Goal: Task Accomplishment & Management: Use online tool/utility

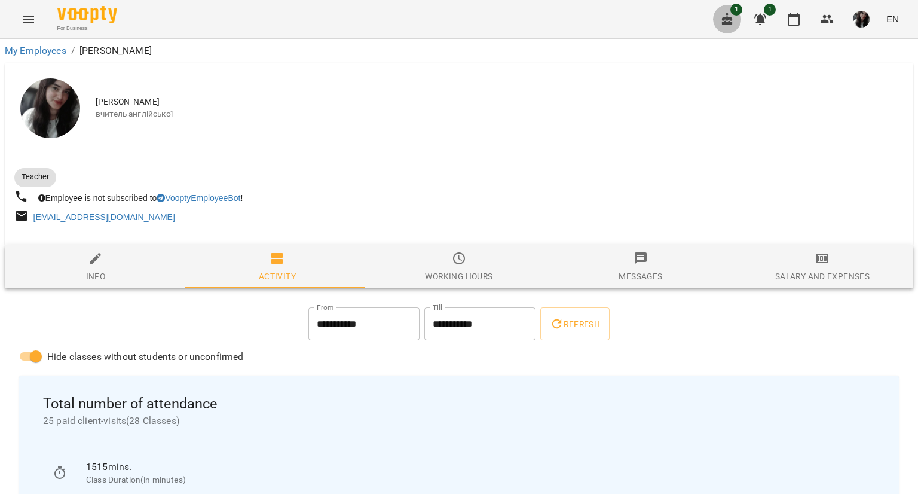
click at [728, 23] on icon "button" at bounding box center [727, 18] width 11 height 13
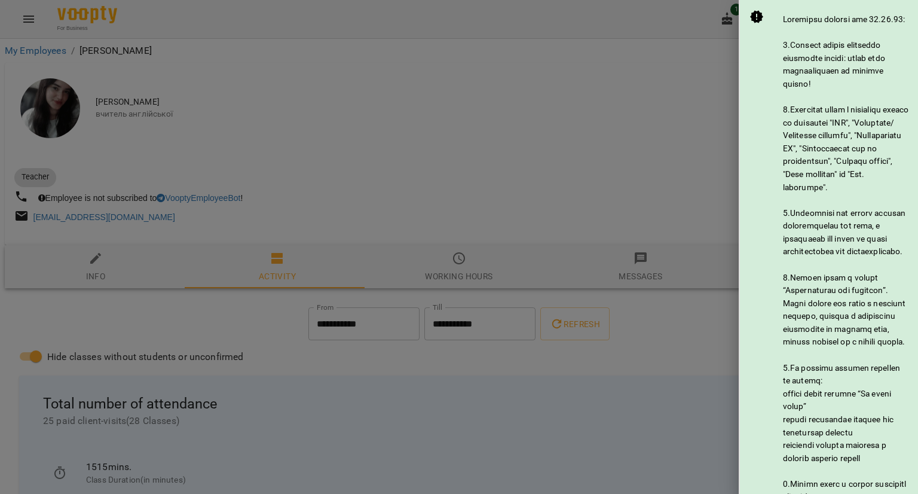
click at [682, 60] on div at bounding box center [459, 247] width 918 height 494
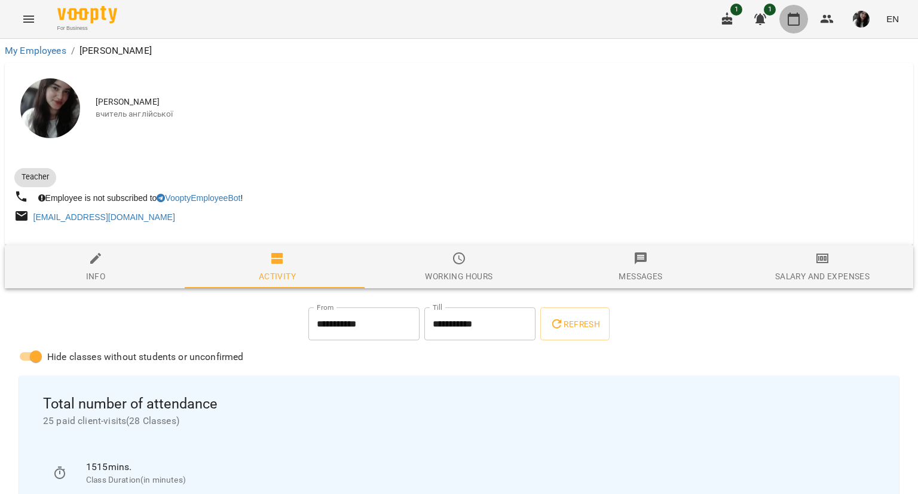
click at [793, 20] on icon "button" at bounding box center [794, 19] width 14 height 14
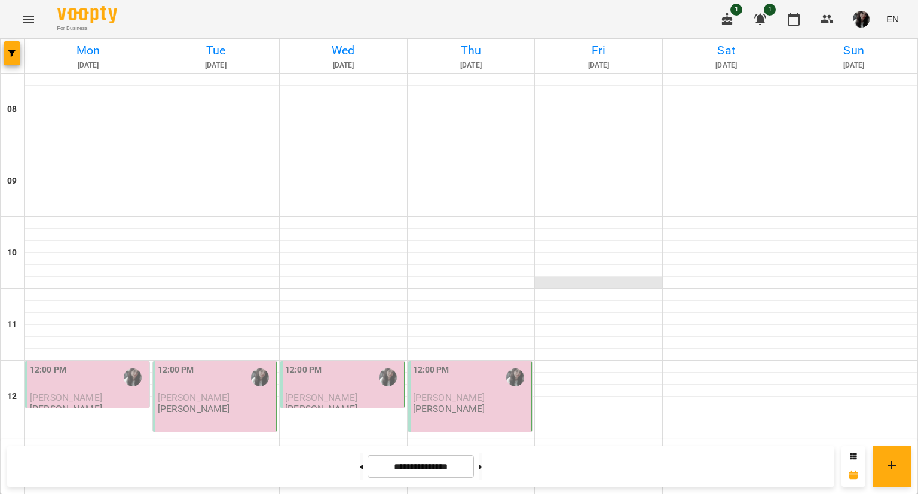
scroll to position [490, 0]
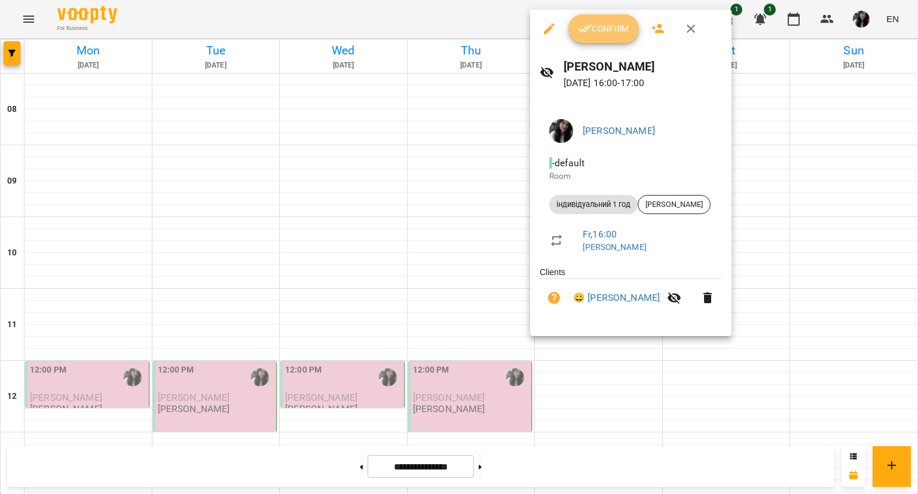
click at [602, 34] on span "Confirm" at bounding box center [603, 29] width 51 height 14
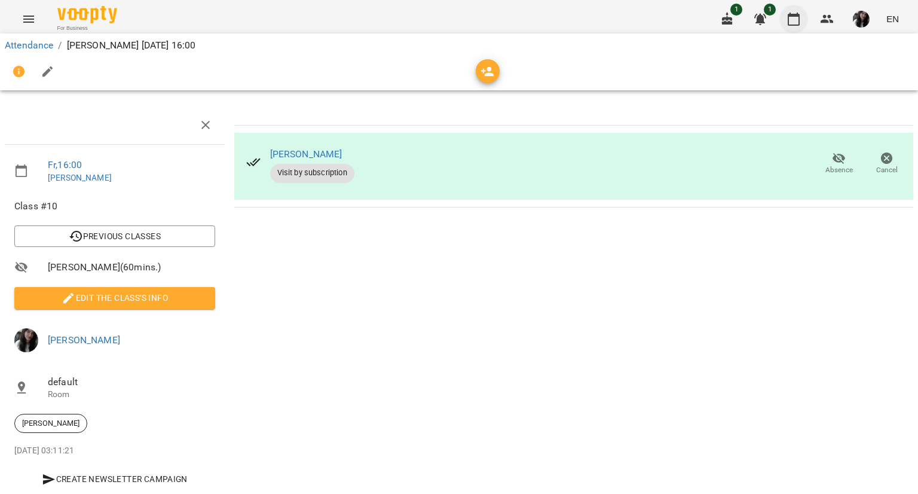
click at [792, 22] on icon "button" at bounding box center [794, 19] width 14 height 14
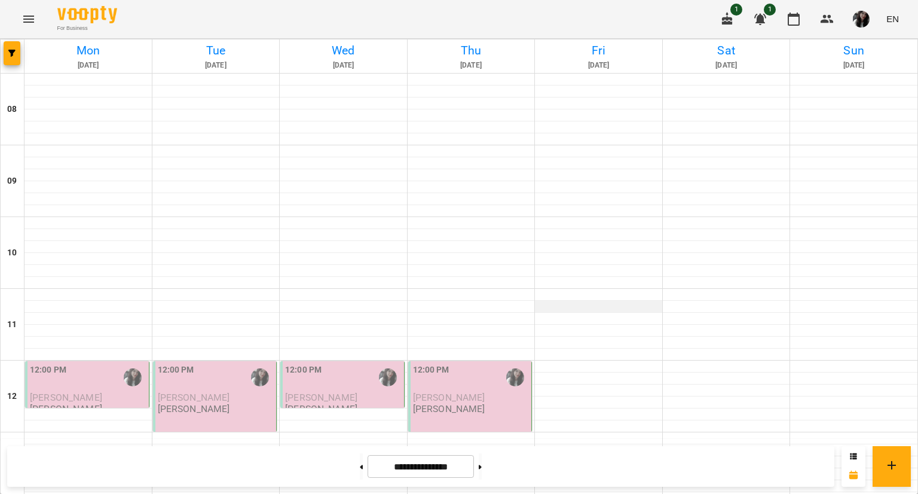
scroll to position [633, 0]
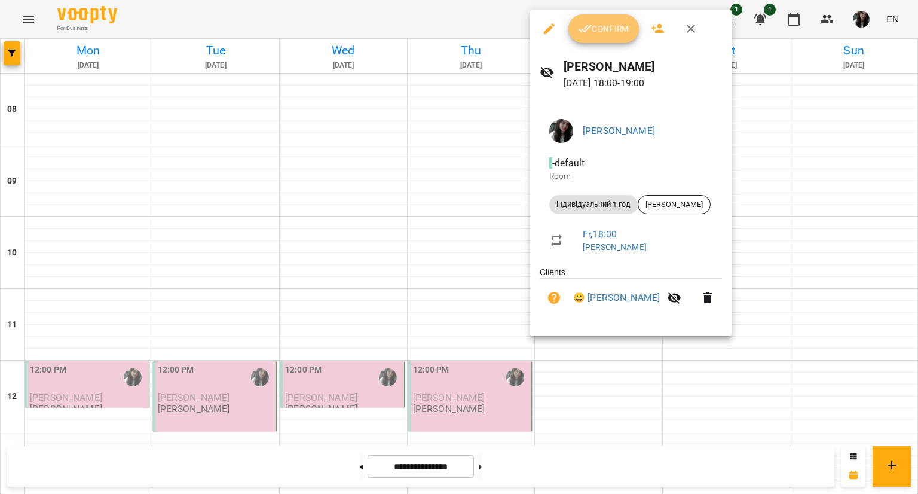
click at [600, 22] on span "Confirm" at bounding box center [603, 29] width 51 height 14
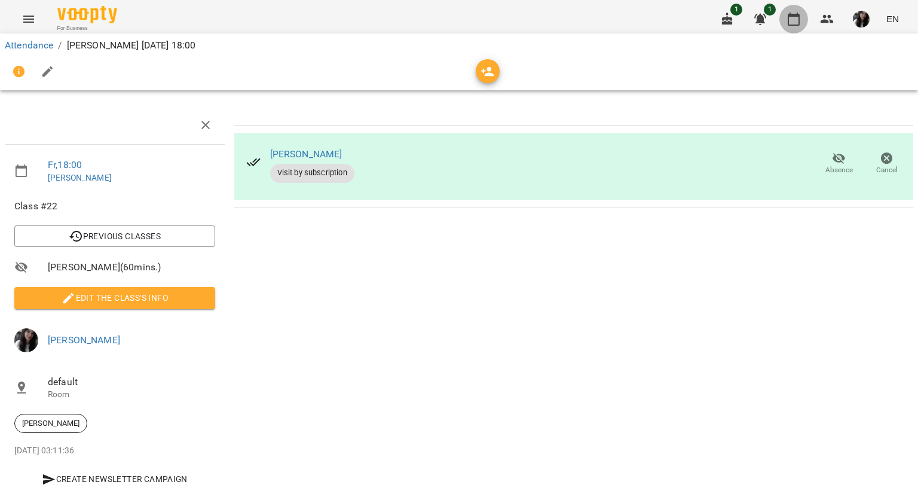
click at [792, 22] on icon "button" at bounding box center [794, 19] width 14 height 14
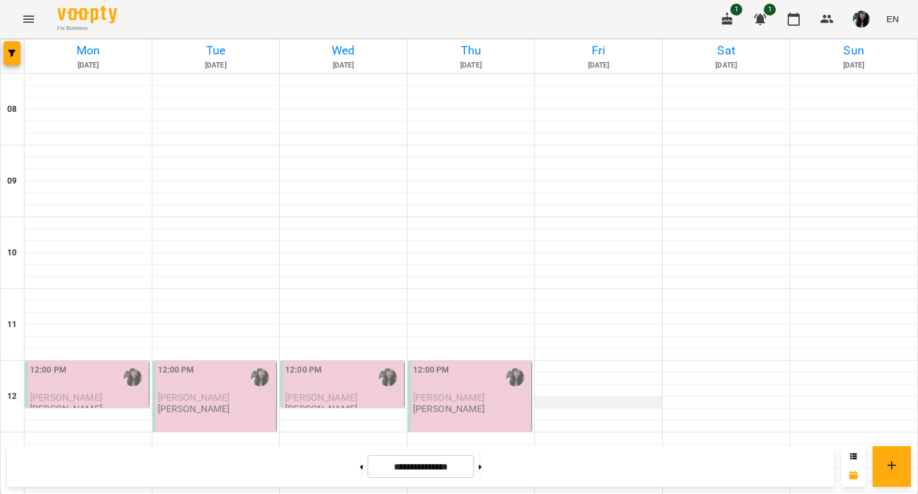
scroll to position [512, 0]
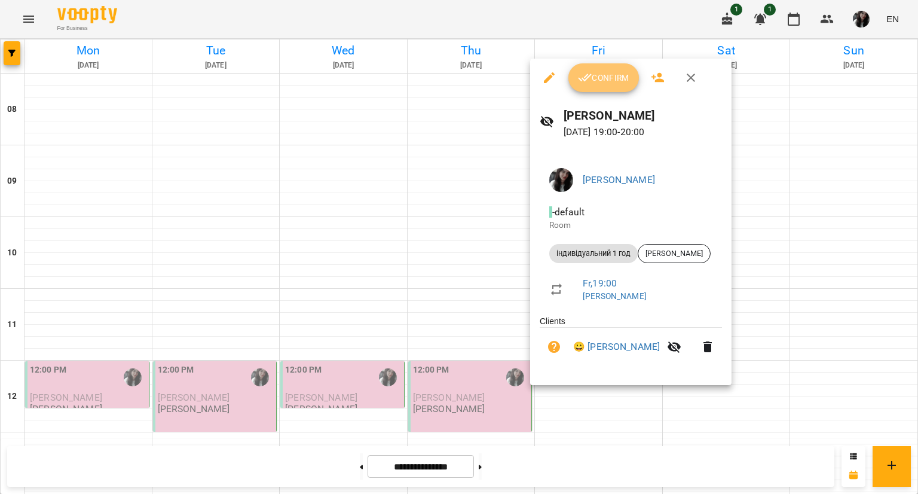
click at [615, 84] on span "Confirm" at bounding box center [603, 78] width 51 height 14
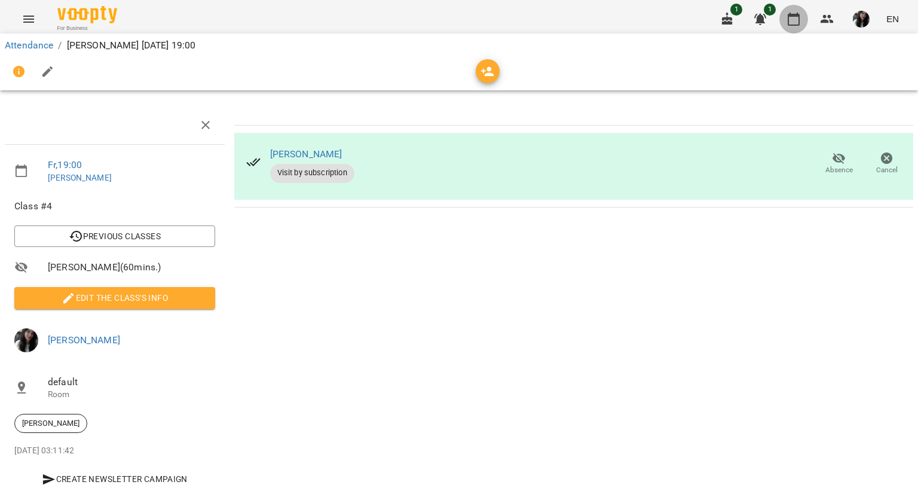
click at [792, 19] on icon "button" at bounding box center [794, 19] width 14 height 14
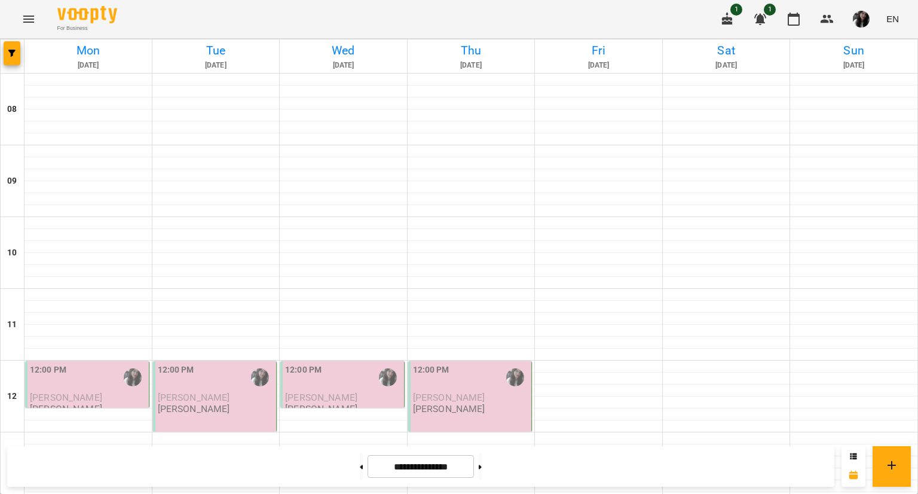
scroll to position [638, 0]
click at [484, 465] on div at bounding box center [480, 466] width 13 height 26
click at [482, 465] on button at bounding box center [480, 466] width 3 height 26
click at [360, 464] on button at bounding box center [361, 466] width 3 height 26
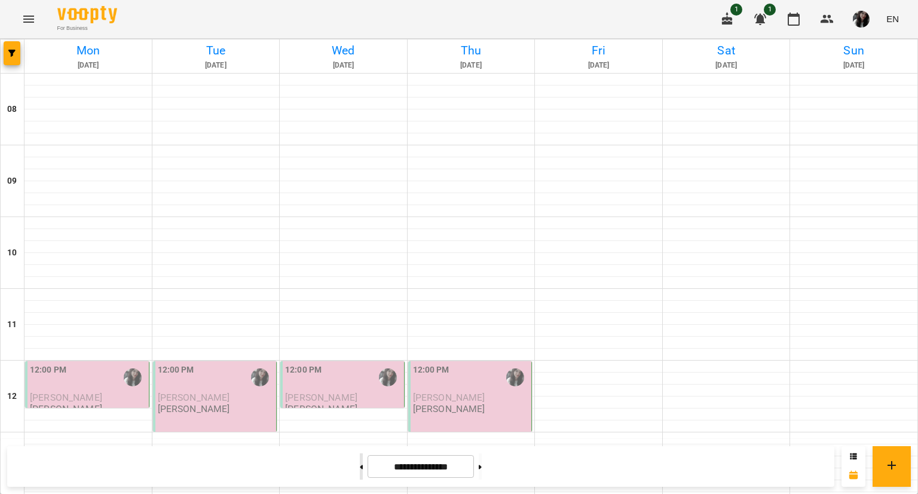
type input "**********"
click at [860, 18] on img "button" at bounding box center [861, 19] width 17 height 17
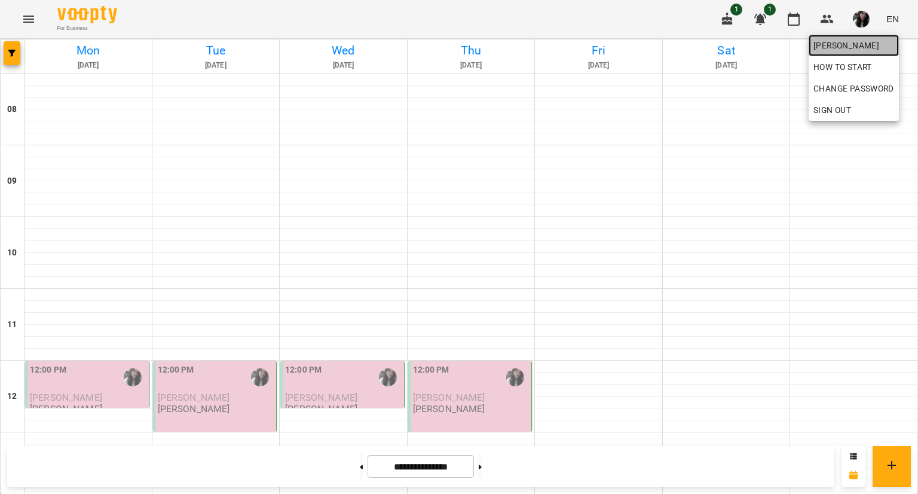
click at [882, 51] on span "[PERSON_NAME]" at bounding box center [854, 45] width 81 height 14
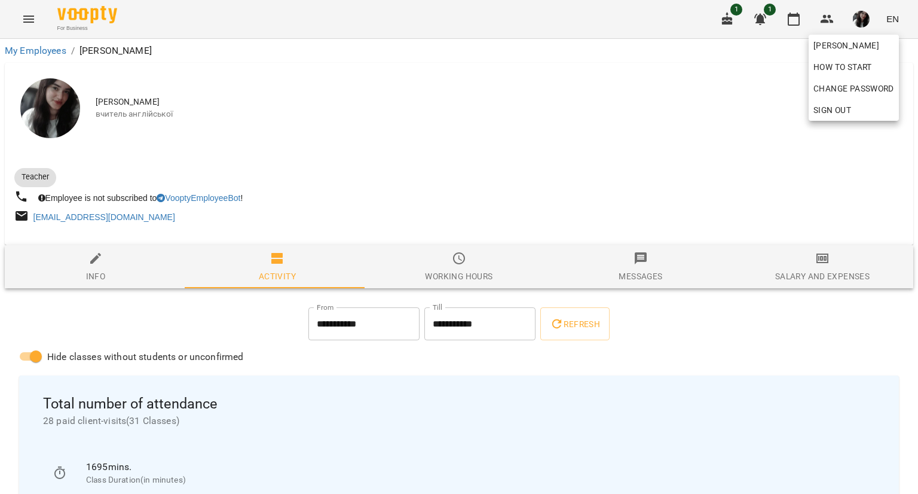
click at [816, 256] on div at bounding box center [459, 247] width 918 height 494
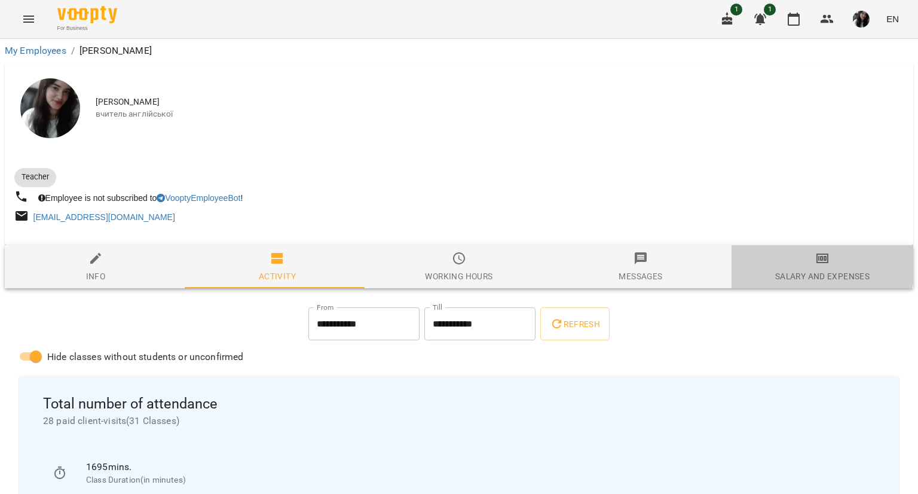
click at [806, 264] on span "Salary and Expenses" at bounding box center [822, 267] width 167 height 32
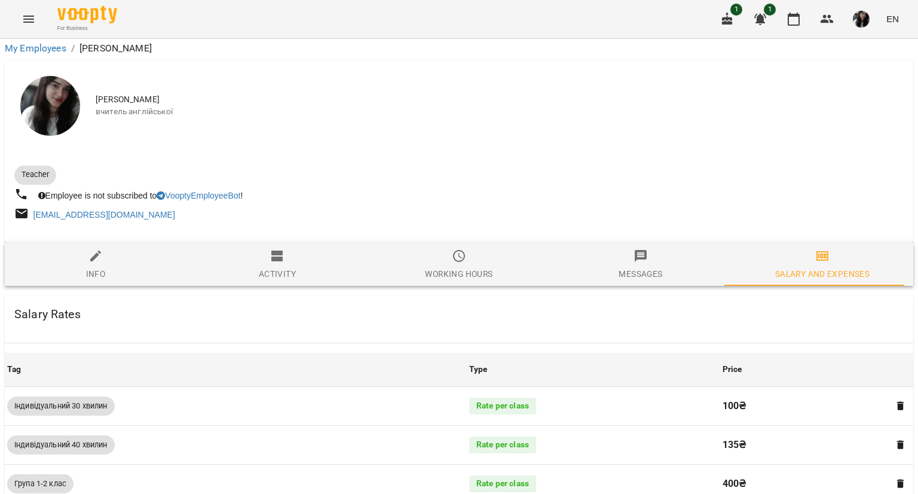
scroll to position [816, 0]
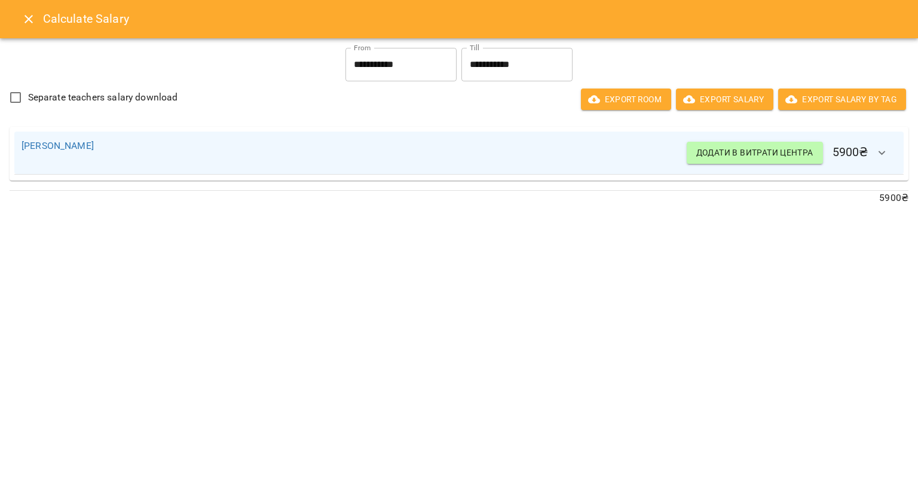
click at [432, 71] on input "**********" at bounding box center [401, 64] width 111 height 33
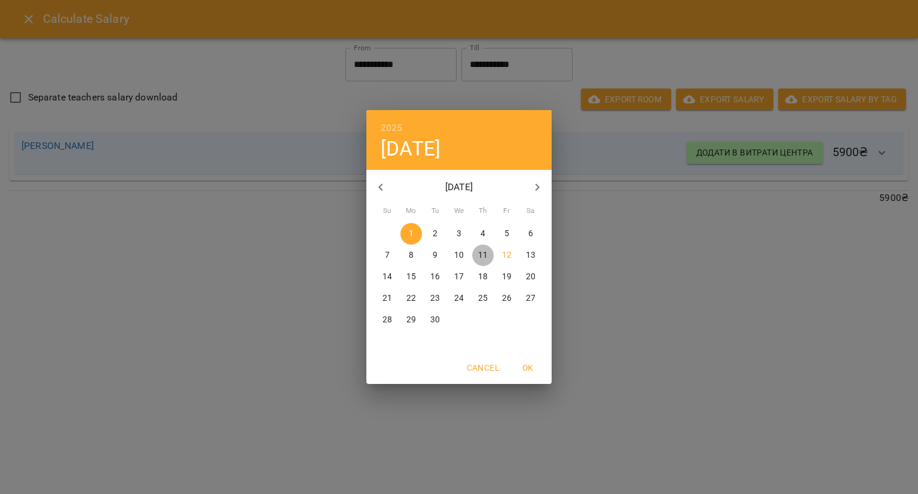
click at [482, 245] on button "11" at bounding box center [483, 256] width 22 height 22
type input "**********"
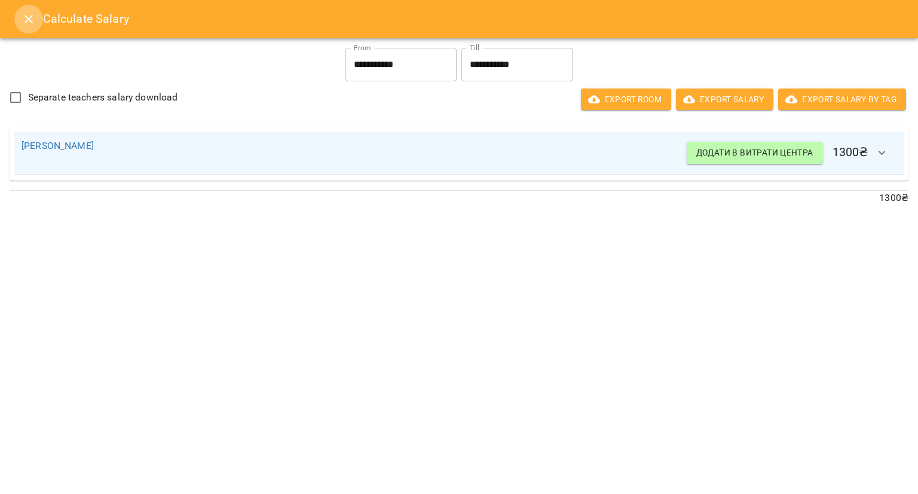
click at [28, 16] on icon "Close" at bounding box center [29, 19] width 14 height 14
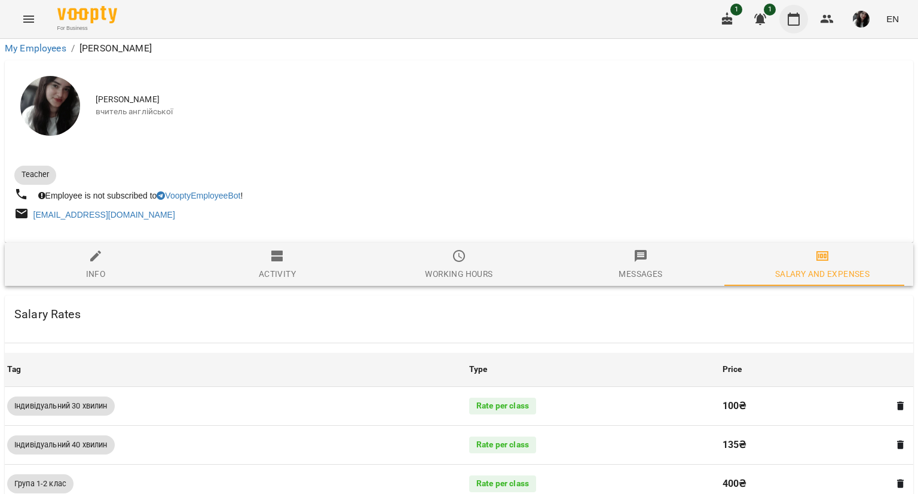
click at [789, 14] on icon "button" at bounding box center [794, 19] width 14 height 14
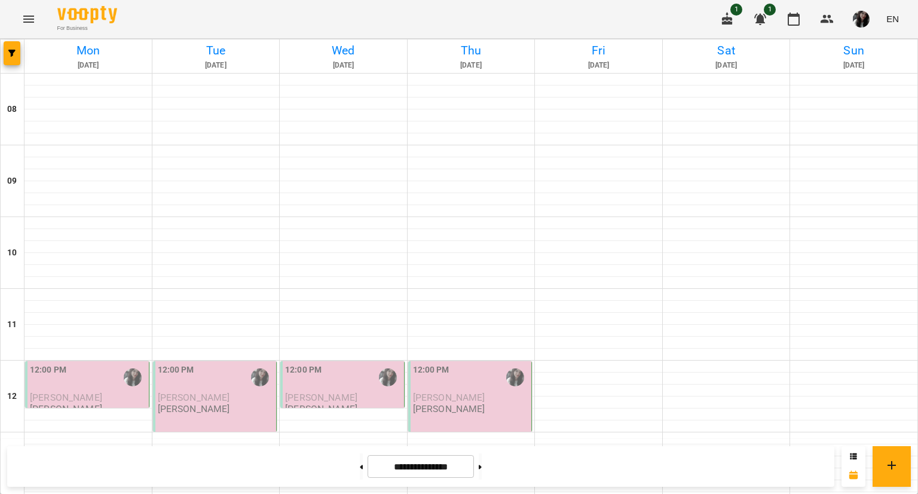
scroll to position [582, 0]
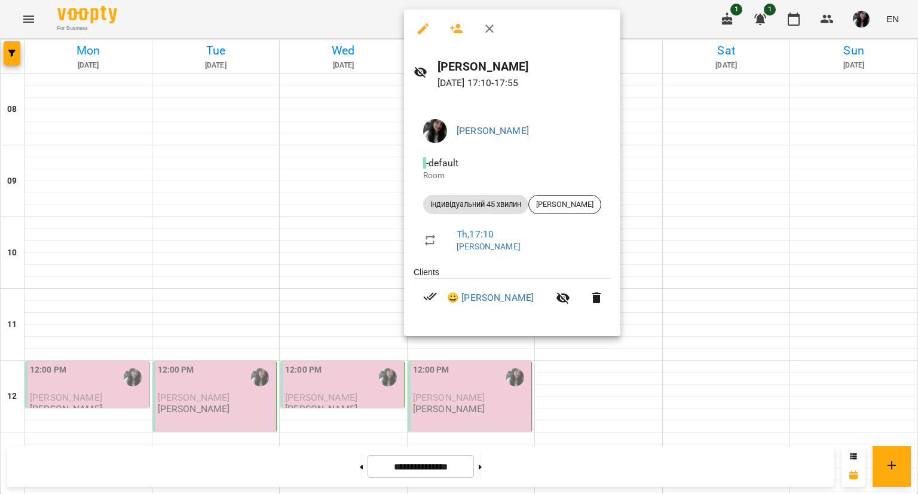
click at [694, 194] on div at bounding box center [459, 247] width 918 height 494
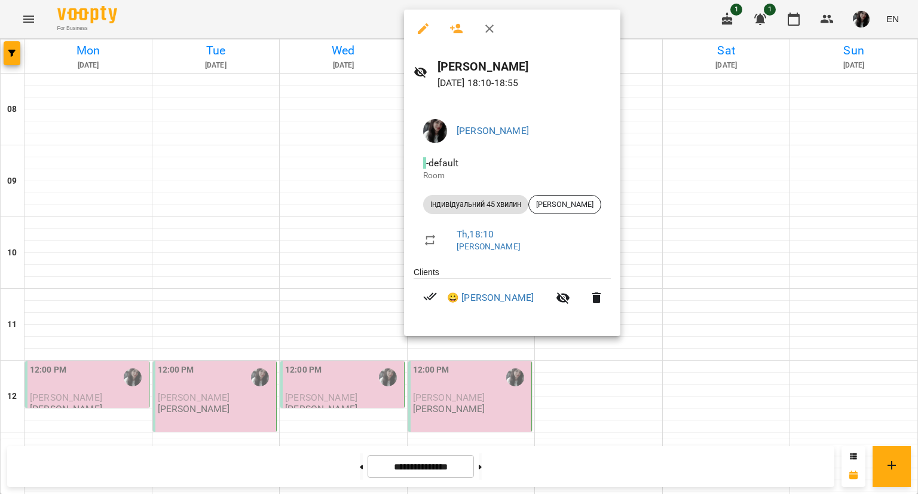
click at [452, 358] on div at bounding box center [459, 247] width 918 height 494
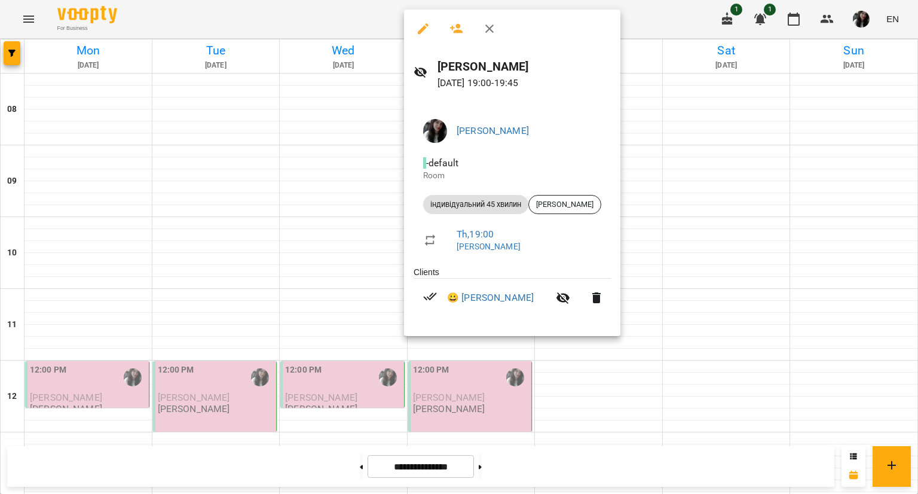
click at [495, 378] on div at bounding box center [459, 247] width 918 height 494
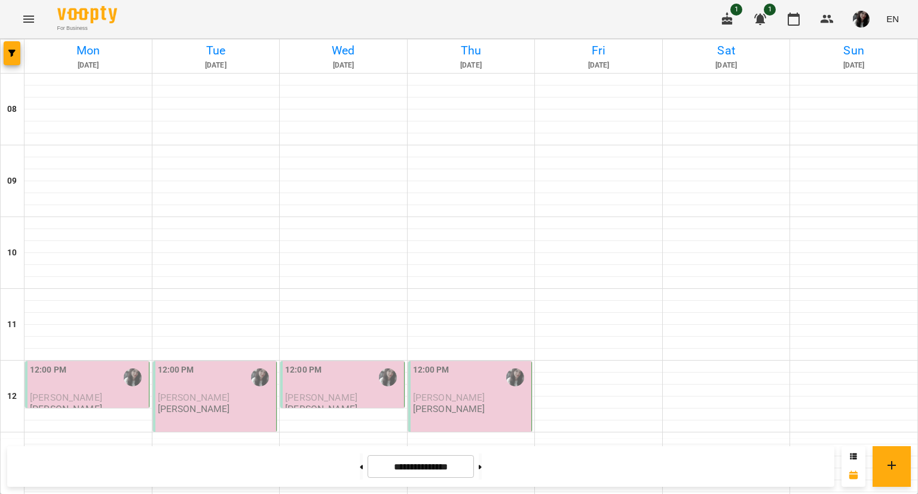
scroll to position [638, 0]
